Goal: Task Accomplishment & Management: Manage account settings

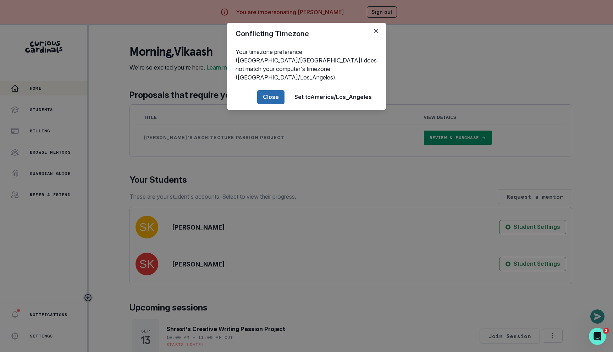
click at [272, 90] on button "Close" at bounding box center [270, 97] width 27 height 14
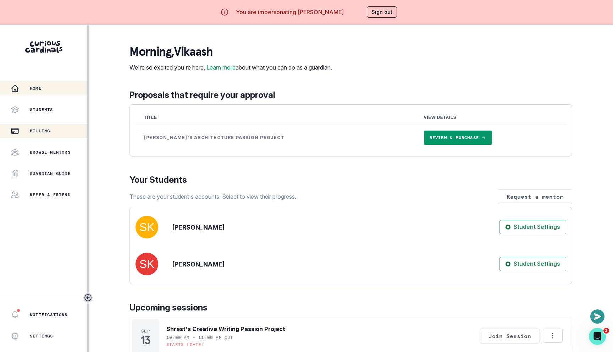
click at [50, 128] on p "Billing" at bounding box center [40, 131] width 20 height 6
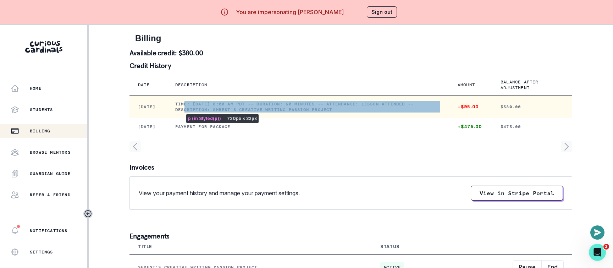
click at [236, 101] on p "Time: [DATE] 8:00 AM PDT -- Duration: 60 minutes -- Attendance: Lesson attended…" at bounding box center [307, 106] width 265 height 11
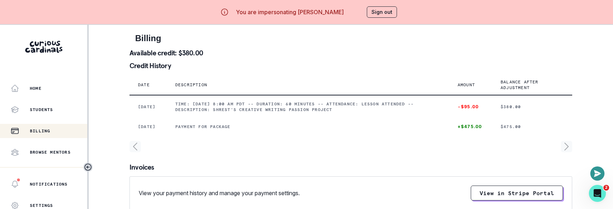
drag, startPoint x: 345, startPoint y: 11, endPoint x: 299, endPoint y: 8, distance: 46.5
click at [299, 8] on div "You are impersonating [PERSON_NAME] Sign out" at bounding box center [306, 12] width 201 height 17
copy p "Vikaash Khdloya"
click at [388, 13] on button "Sign out" at bounding box center [382, 11] width 30 height 11
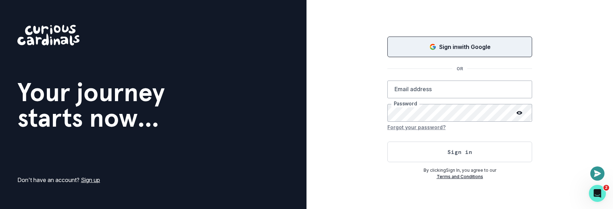
click at [400, 51] on button "Sign in with Google" at bounding box center [459, 47] width 145 height 21
